Goal: Check status: Check status

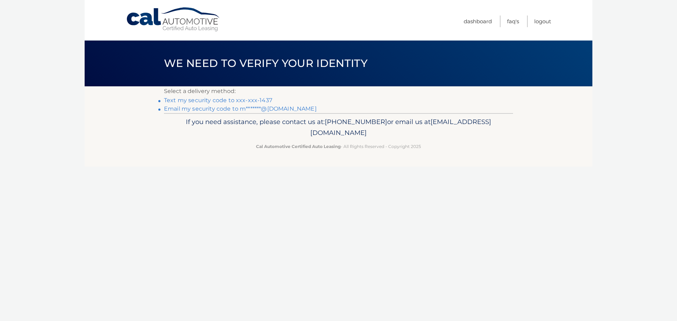
click at [250, 100] on link "Text my security code to xxx-xxx-1437" at bounding box center [218, 100] width 108 height 7
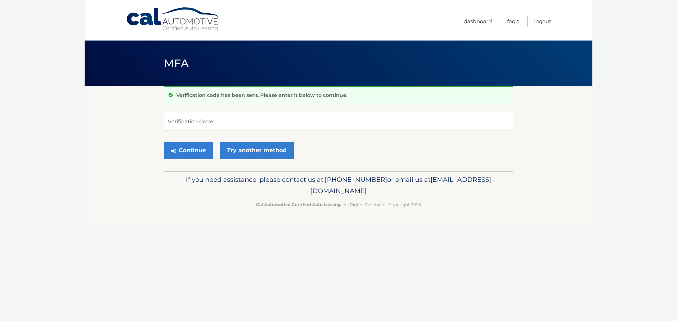
click at [243, 119] on input "Verification Code" at bounding box center [338, 122] width 349 height 18
click at [203, 123] on input "Verification Code" at bounding box center [338, 122] width 349 height 18
type input "374384"
click at [194, 153] on button "Continue" at bounding box center [188, 151] width 49 height 18
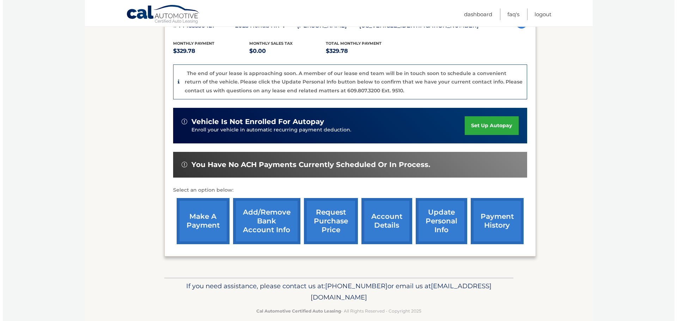
scroll to position [141, 0]
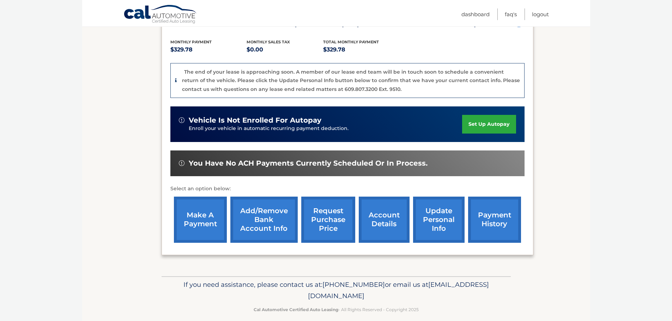
click at [329, 228] on link "request purchase price" at bounding box center [328, 220] width 54 height 46
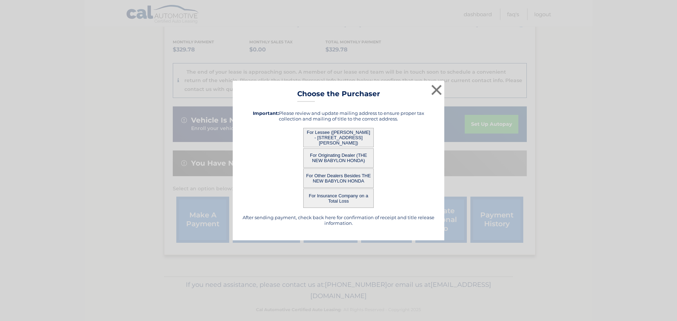
click at [347, 136] on button "For Lessee (MATTHEW INGOGLIA - 384 OCONNOR RD, , NORTH BABYLON, NY 11703)" at bounding box center [338, 137] width 71 height 19
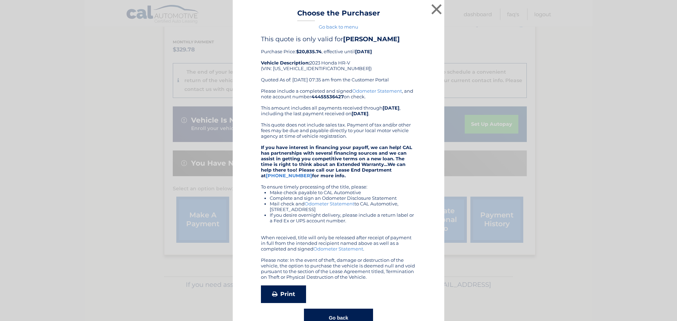
click at [287, 294] on link "Print" at bounding box center [283, 295] width 45 height 18
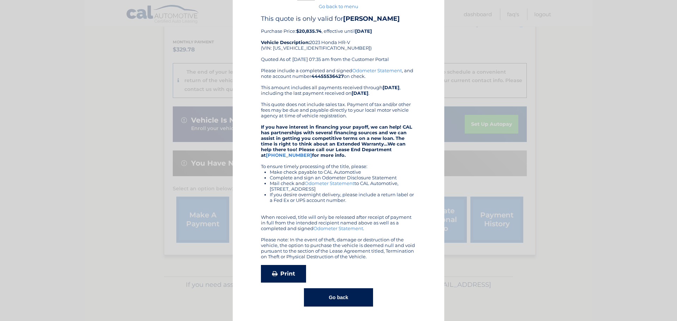
click at [277, 274] on link "Print" at bounding box center [283, 274] width 45 height 18
